Goal: Connect with others: Find specific page/section

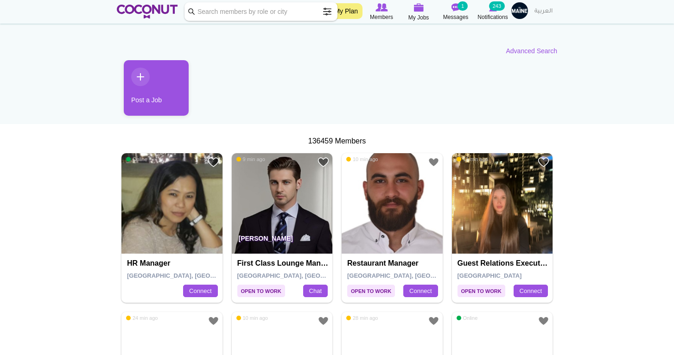
scroll to position [65, 0]
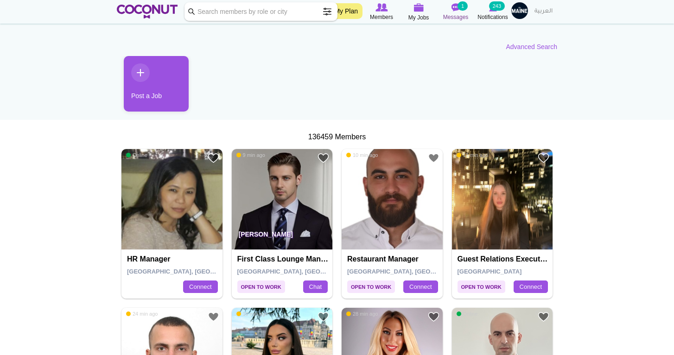
click at [454, 11] on img at bounding box center [455, 7] width 9 height 8
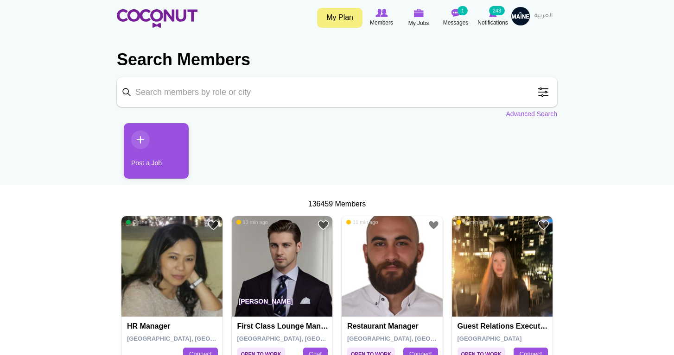
click at [543, 94] on span at bounding box center [543, 92] width 19 height 19
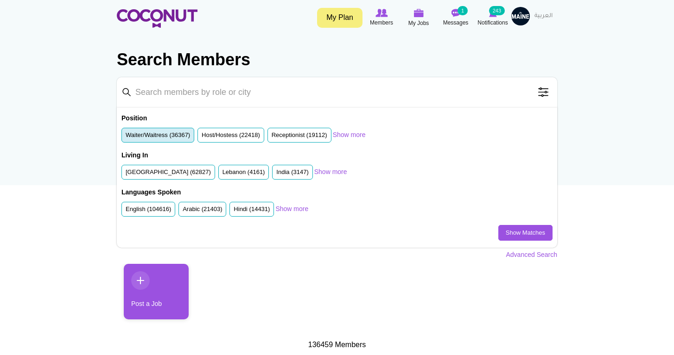
click at [185, 138] on label "Waiter/Waitress (36367)" at bounding box center [158, 135] width 64 height 9
click at [126, 137] on input "Waiter/Waitress (36367)" at bounding box center [126, 137] width 0 height 0
